Goal: Navigation & Orientation: Find specific page/section

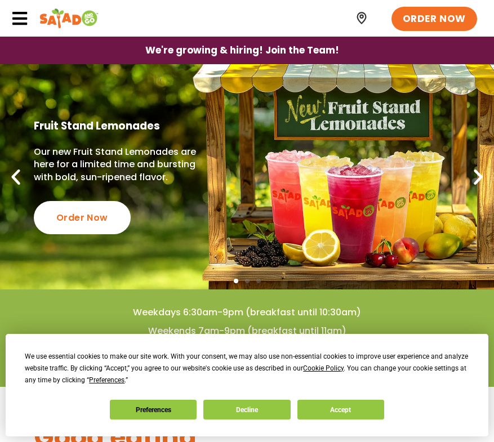
click at [27, 15] on icon at bounding box center [19, 18] width 17 height 17
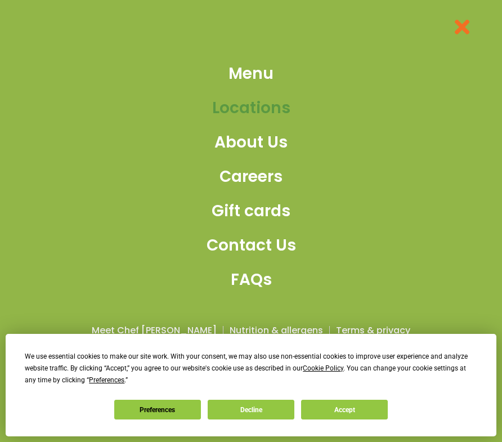
click at [226, 99] on span "Locations" at bounding box center [251, 108] width 78 height 24
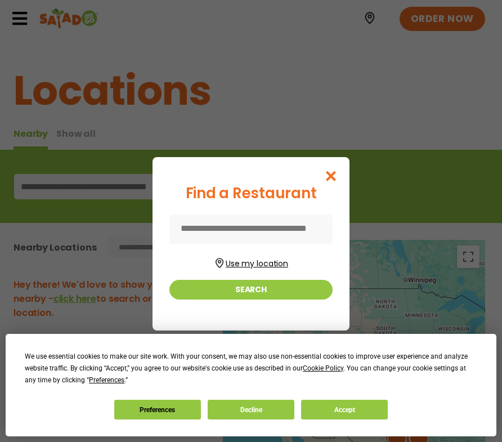
click at [253, 266] on button "Use my location" at bounding box center [250, 261] width 163 height 15
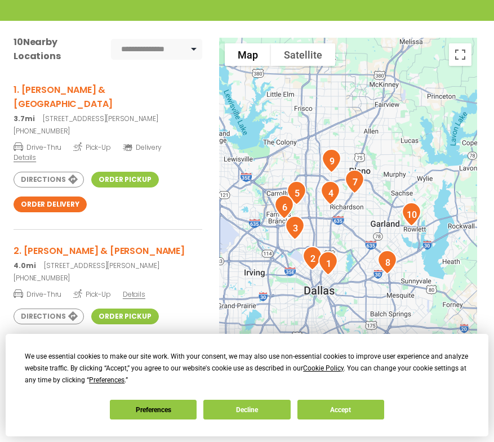
scroll to position [224, 0]
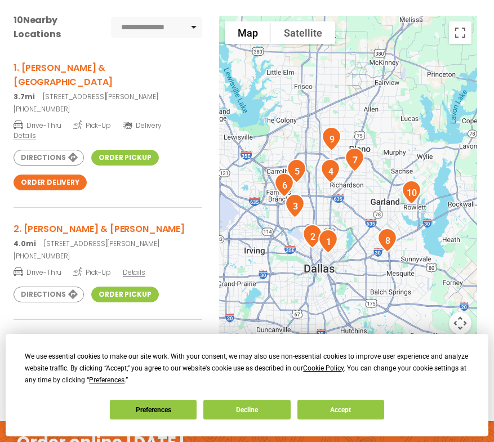
click at [54, 150] on link "Directions" at bounding box center [49, 158] width 70 height 16
